Goal: Find specific page/section: Find specific page/section

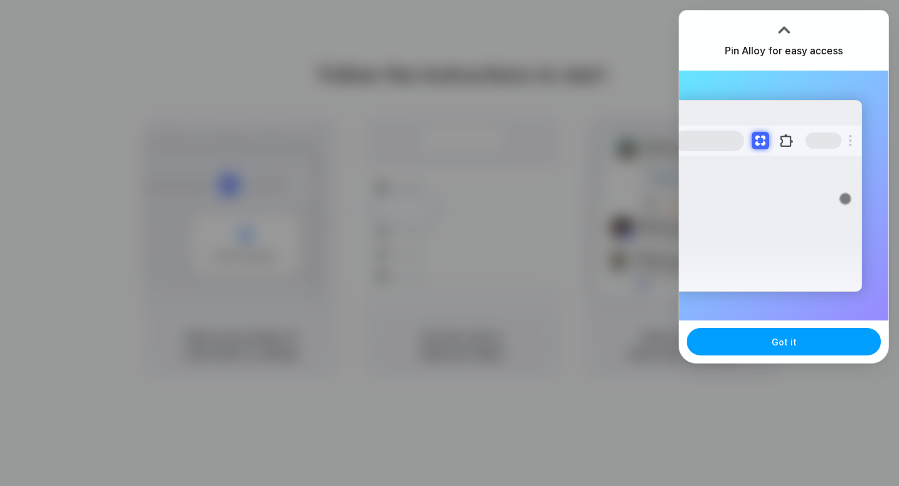
click at [726, 342] on button "Got it" at bounding box center [784, 341] width 194 height 27
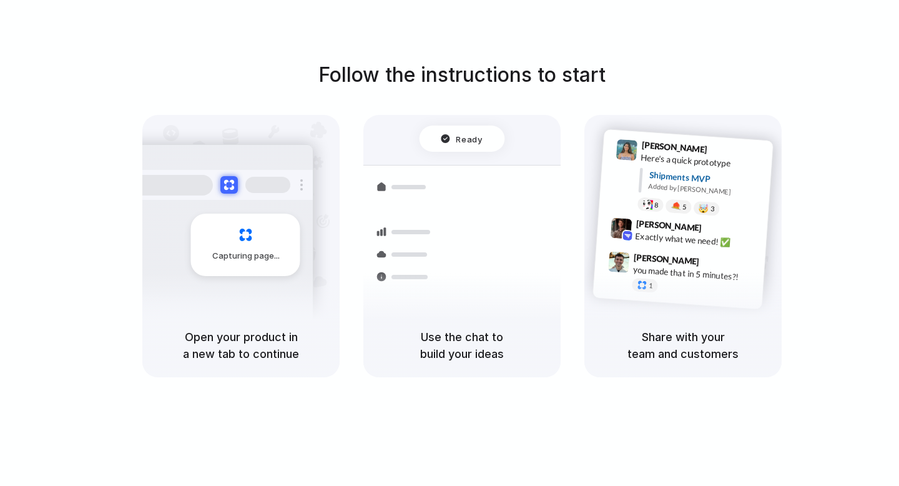
click at [450, 243] on div at bounding box center [450, 243] width 0 height 0
